Goal: Information Seeking & Learning: Check status

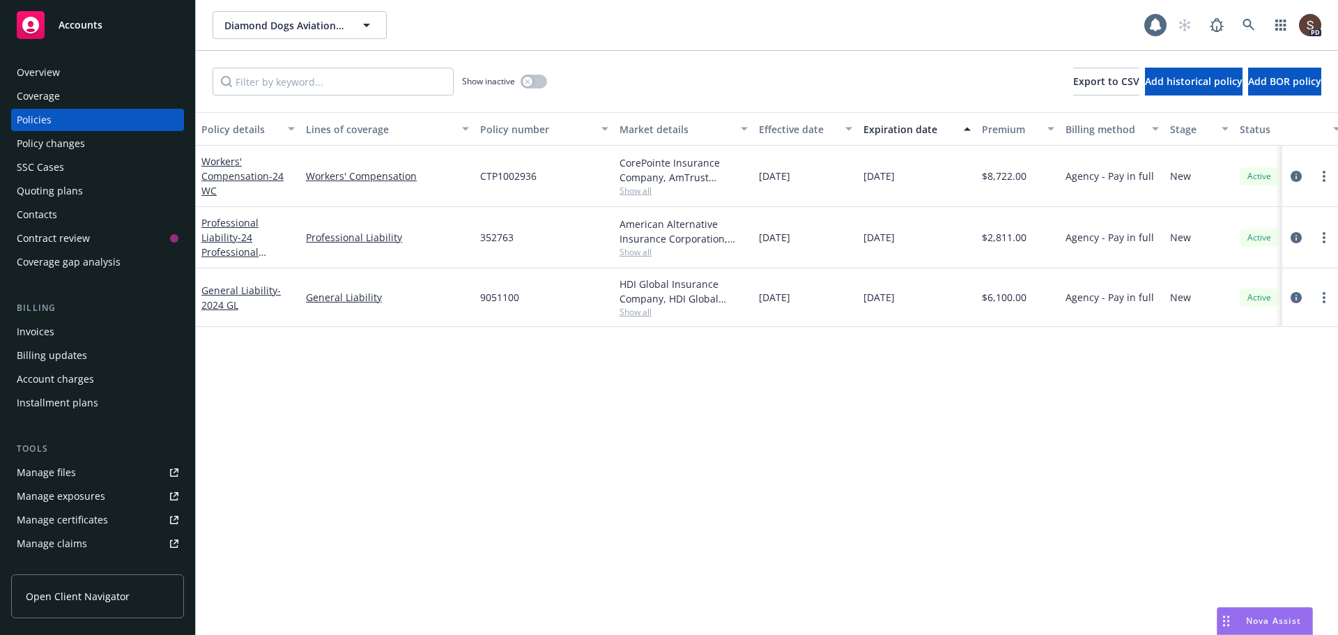
click at [933, 553] on div "Policy details Lines of coverage Policy number Market details Effective date Ex…" at bounding box center [767, 499] width 1143 height 774
